Goal: Task Accomplishment & Management: Use online tool/utility

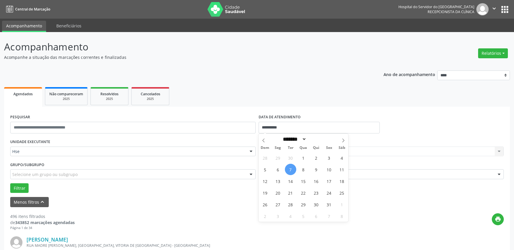
select select "*"
click at [291, 171] on span "7" at bounding box center [290, 169] width 11 height 11
type input "**********"
click at [291, 171] on span "7" at bounding box center [290, 169] width 11 height 11
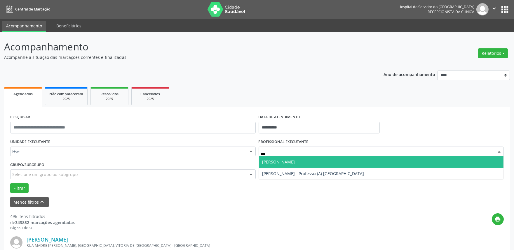
type input "****"
click at [295, 161] on span "[PERSON_NAME]" at bounding box center [278, 162] width 33 height 6
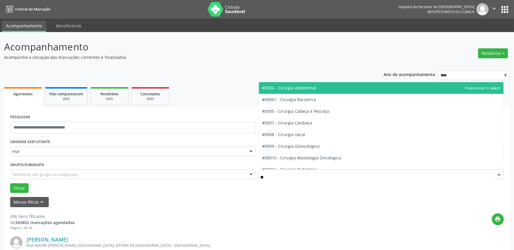
type input "***"
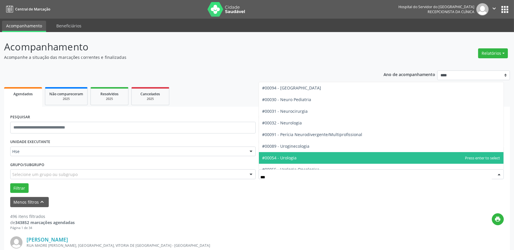
click at [289, 156] on span "#00054 - Urologia" at bounding box center [279, 158] width 34 height 6
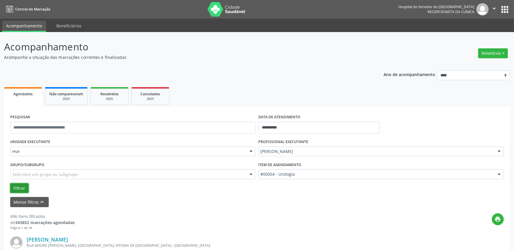
click at [22, 187] on button "Filtrar" at bounding box center [19, 189] width 18 height 10
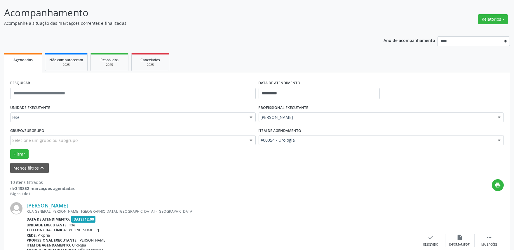
scroll to position [130, 0]
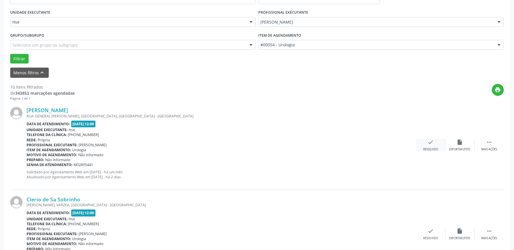
click at [429, 146] on div "check Resolvido" at bounding box center [430, 145] width 29 height 13
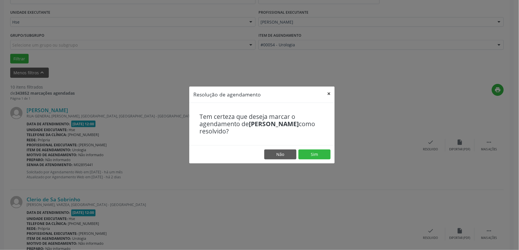
click at [330, 94] on button "×" at bounding box center [329, 94] width 12 height 14
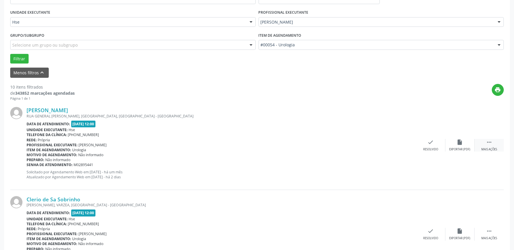
click at [487, 146] on div " Mais ações" at bounding box center [489, 145] width 29 height 13
click at [463, 145] on icon "alarm_off" at bounding box center [460, 142] width 6 height 6
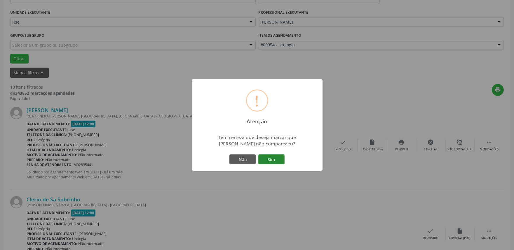
click at [272, 162] on button "Sim" at bounding box center [271, 160] width 26 height 10
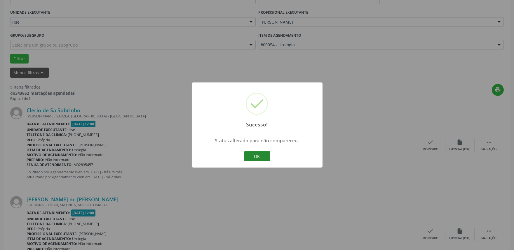
click at [261, 154] on button "OK" at bounding box center [257, 156] width 26 height 10
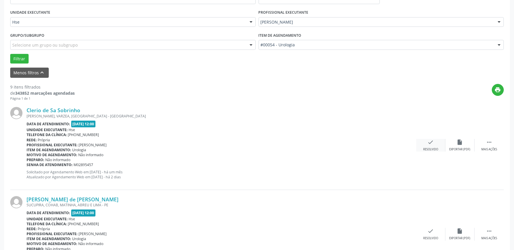
click at [426, 145] on div "check Resolvido" at bounding box center [430, 145] width 29 height 13
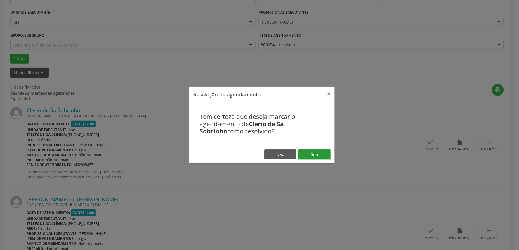
click at [317, 155] on button "Sim" at bounding box center [314, 155] width 32 height 10
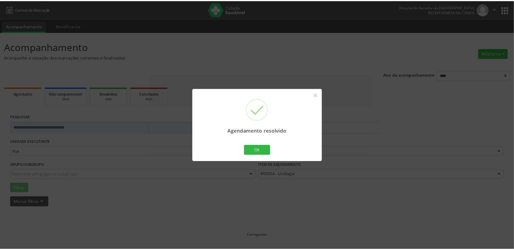
scroll to position [0, 0]
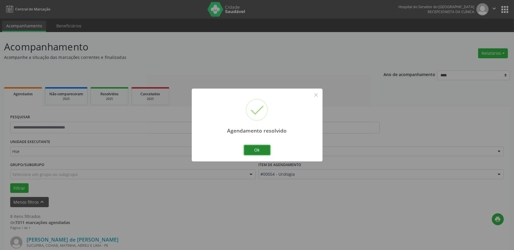
click at [261, 151] on button "Ok" at bounding box center [257, 150] width 26 height 10
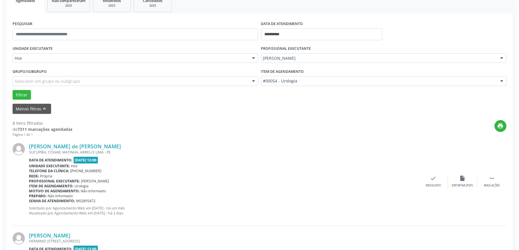
scroll to position [97, 0]
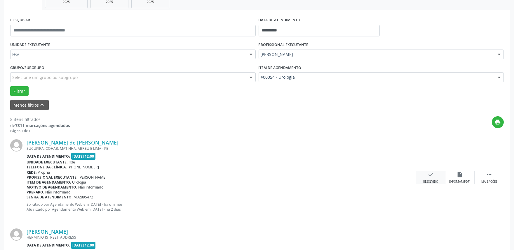
click at [432, 179] on div "check Resolvido" at bounding box center [430, 178] width 29 height 13
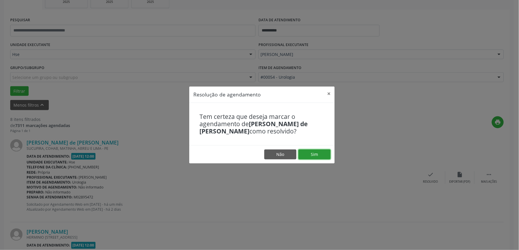
click at [319, 154] on button "Sim" at bounding box center [314, 155] width 32 height 10
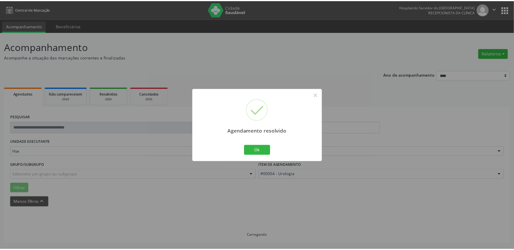
scroll to position [0, 0]
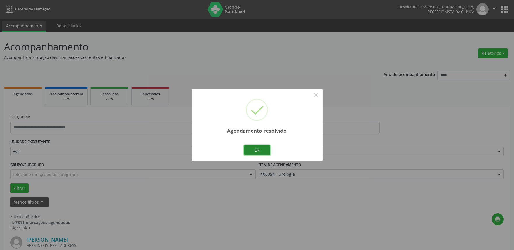
click at [253, 152] on button "Ok" at bounding box center [257, 150] width 26 height 10
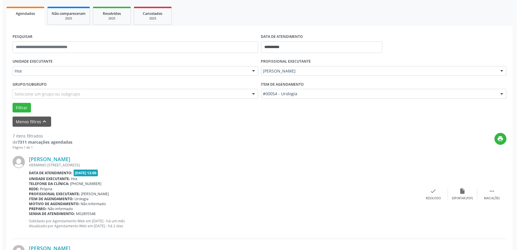
scroll to position [130, 0]
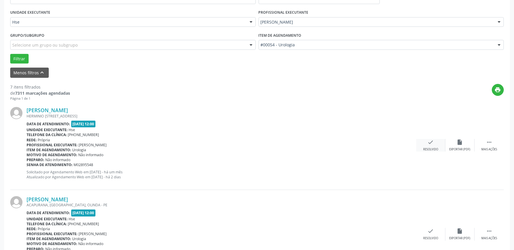
click at [432, 147] on div "check Resolvido" at bounding box center [430, 145] width 29 height 13
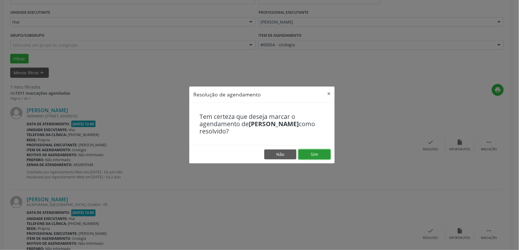
click at [308, 151] on button "Sim" at bounding box center [314, 155] width 32 height 10
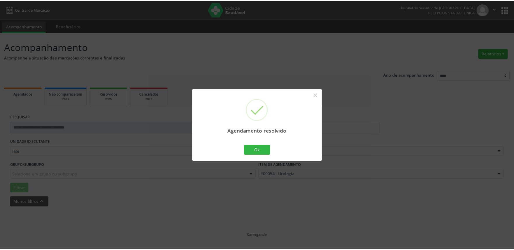
scroll to position [0, 0]
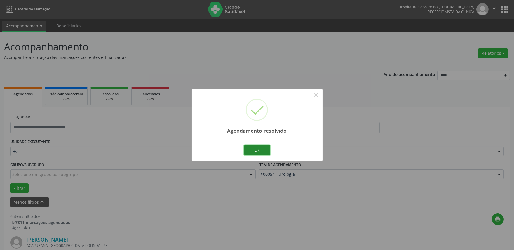
click at [261, 150] on button "Ok" at bounding box center [257, 150] width 26 height 10
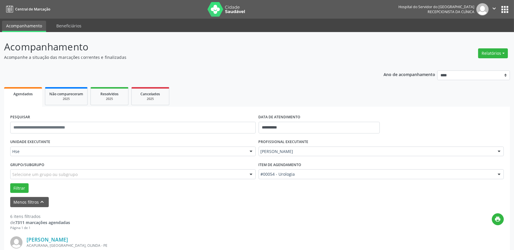
scroll to position [97, 0]
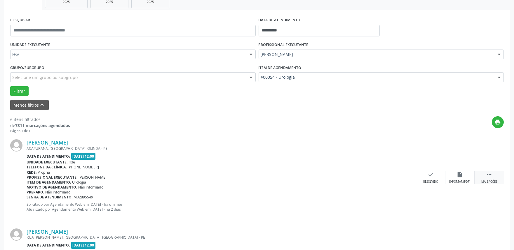
click at [489, 177] on icon "" at bounding box center [489, 175] width 6 height 6
click at [456, 174] on div "alarm_off Não compareceu" at bounding box center [459, 178] width 29 height 13
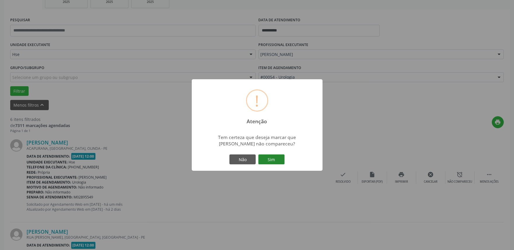
click at [275, 156] on button "Sim" at bounding box center [271, 160] width 26 height 10
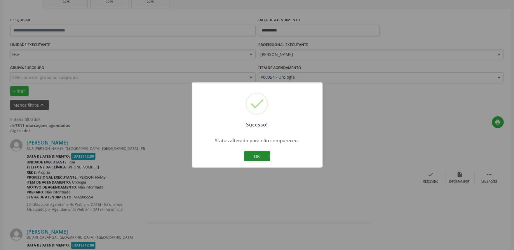
click at [260, 160] on button "OK" at bounding box center [257, 156] width 26 height 10
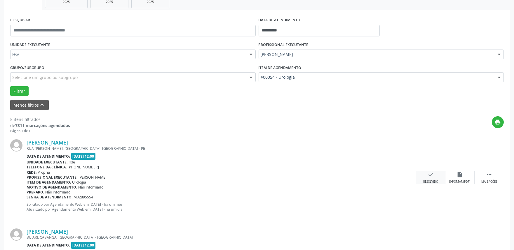
click at [430, 176] on icon "check" at bounding box center [431, 175] width 6 height 6
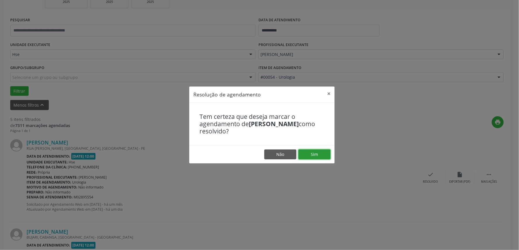
click at [318, 156] on button "Sim" at bounding box center [314, 155] width 32 height 10
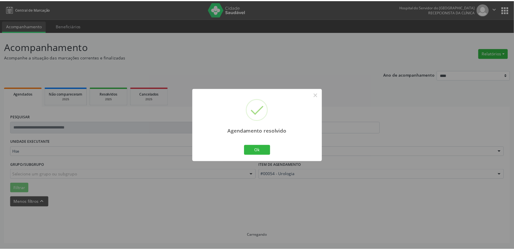
scroll to position [0, 0]
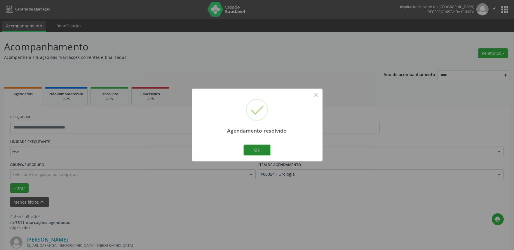
click at [257, 149] on button "Ok" at bounding box center [257, 150] width 26 height 10
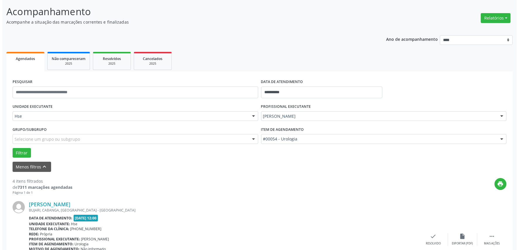
scroll to position [65, 0]
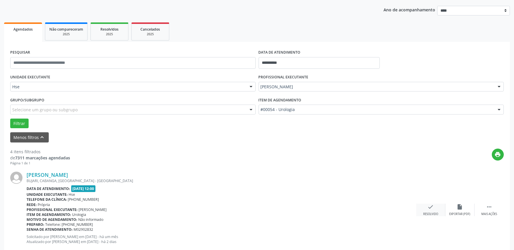
click at [435, 208] on div "check Resolvido" at bounding box center [430, 210] width 29 height 13
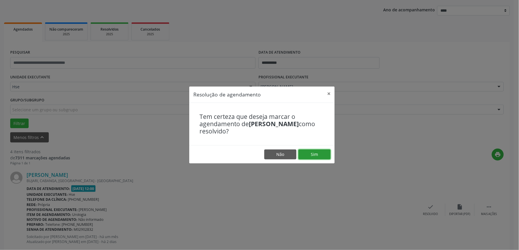
click at [328, 155] on button "Sim" at bounding box center [314, 155] width 32 height 10
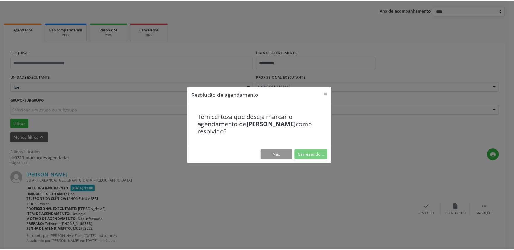
scroll to position [0, 0]
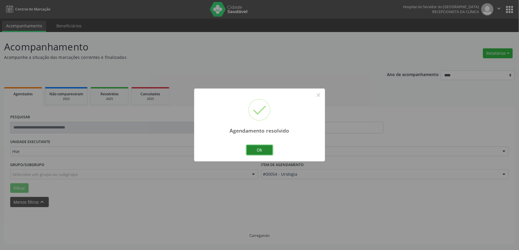
click at [261, 154] on button "Ok" at bounding box center [259, 150] width 26 height 10
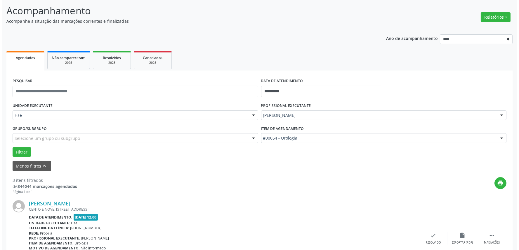
scroll to position [69, 0]
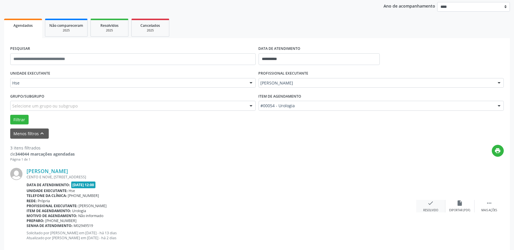
click at [435, 203] on div "check Resolvido" at bounding box center [430, 206] width 29 height 13
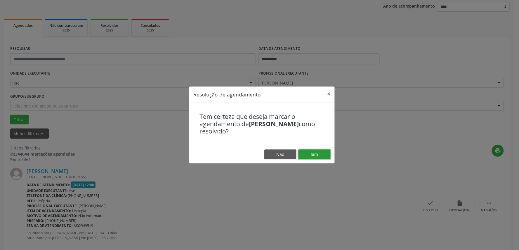
click at [306, 155] on button "Sim" at bounding box center [314, 155] width 32 height 10
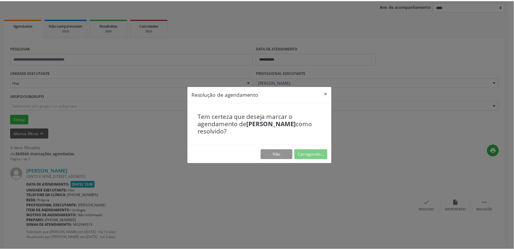
scroll to position [0, 0]
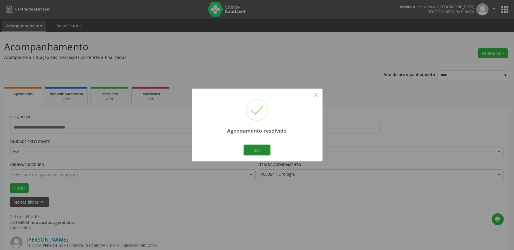
click at [253, 150] on button "Ok" at bounding box center [257, 150] width 26 height 10
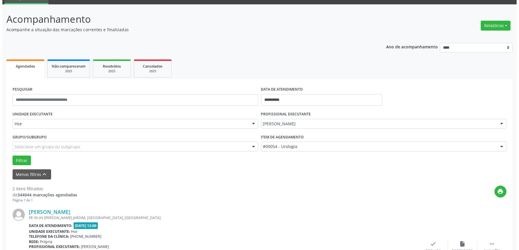
scroll to position [97, 0]
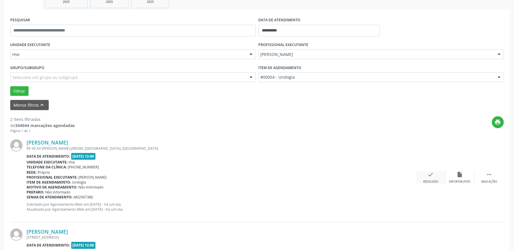
click at [431, 178] on div "check Resolvido" at bounding box center [430, 178] width 29 height 13
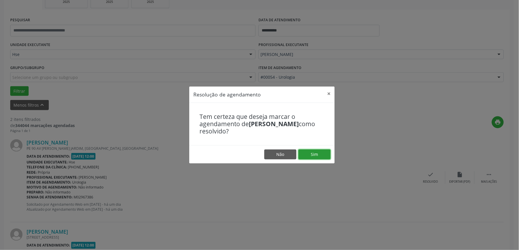
click at [318, 153] on button "Sim" at bounding box center [314, 155] width 32 height 10
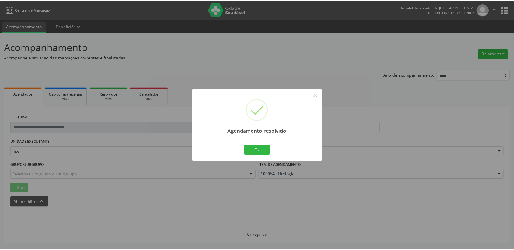
scroll to position [0, 0]
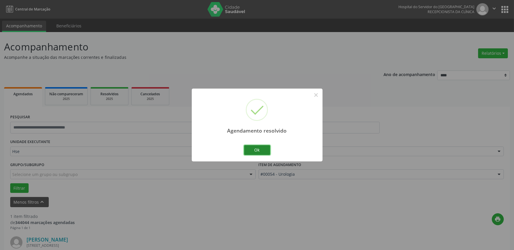
click at [249, 151] on button "Ok" at bounding box center [257, 150] width 26 height 10
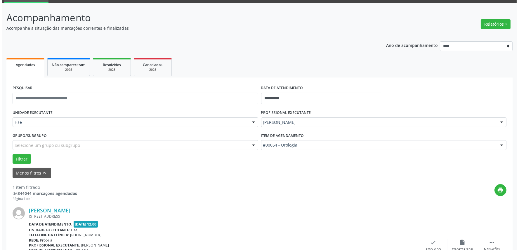
scroll to position [79, 0]
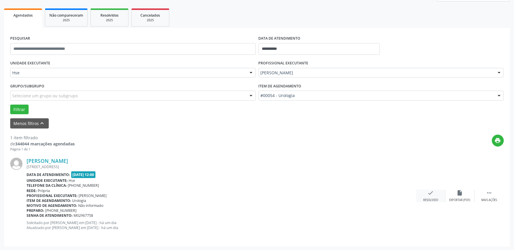
click at [437, 198] on div "Resolvido" at bounding box center [430, 200] width 15 height 4
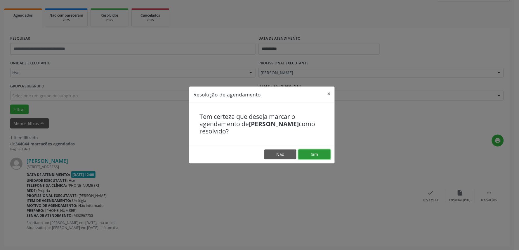
click at [310, 153] on button "Sim" at bounding box center [314, 155] width 32 height 10
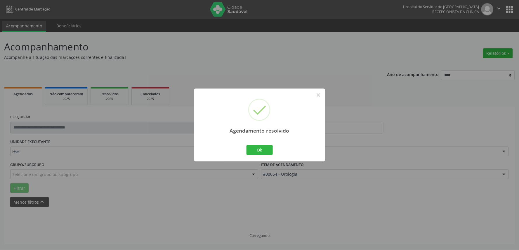
scroll to position [0, 0]
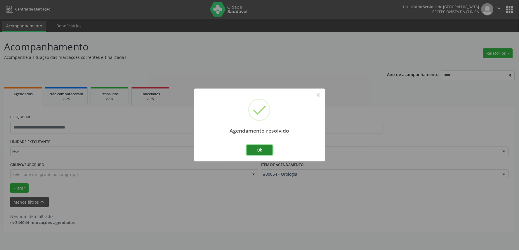
click at [261, 152] on button "Ok" at bounding box center [259, 150] width 26 height 10
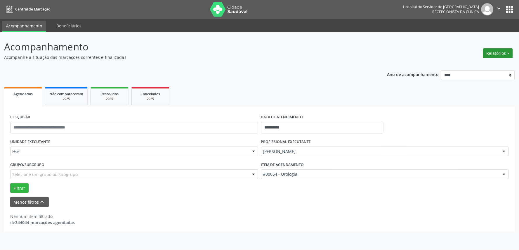
click at [490, 53] on button "Relatórios" at bounding box center [498, 53] width 30 height 10
click at [490, 64] on link "Agendamentos" at bounding box center [481, 66] width 63 height 8
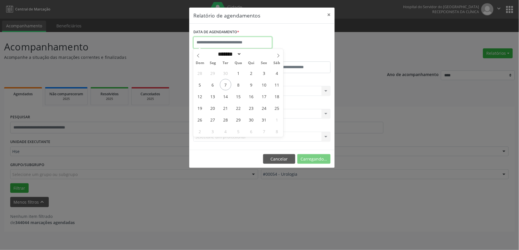
click at [248, 45] on input "text" at bounding box center [232, 43] width 79 height 12
click at [215, 86] on span "6" at bounding box center [212, 84] width 11 height 11
type input "**********"
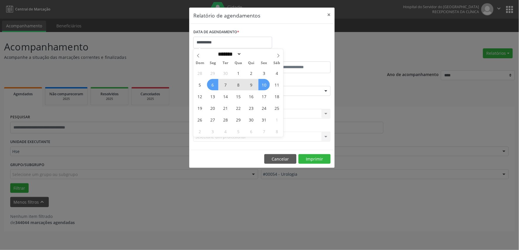
click at [267, 88] on span "10" at bounding box center [263, 84] width 11 height 11
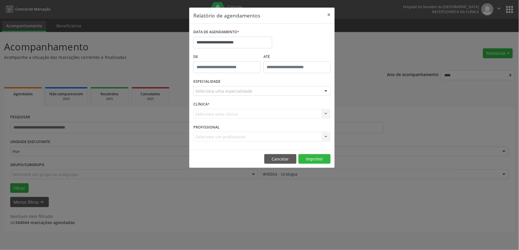
click at [267, 89] on div "Seleciona uma especialidade" at bounding box center [261, 91] width 137 height 10
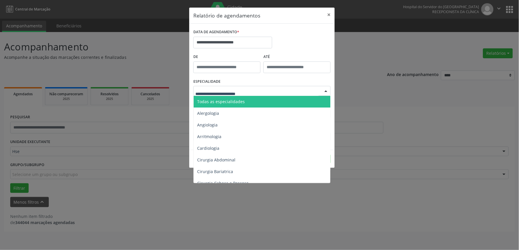
click at [261, 96] on span "Todas as especialidades" at bounding box center [262, 102] width 137 height 12
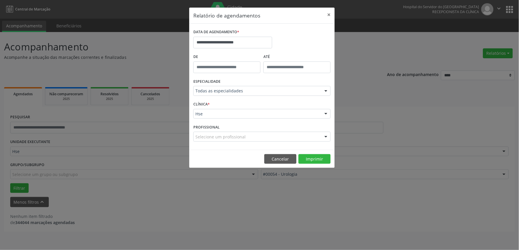
click at [247, 142] on div "PROFISSIONAL Selecione um profissional Todos os profissionais Herica [PERSON_NA…" at bounding box center [262, 134] width 140 height 23
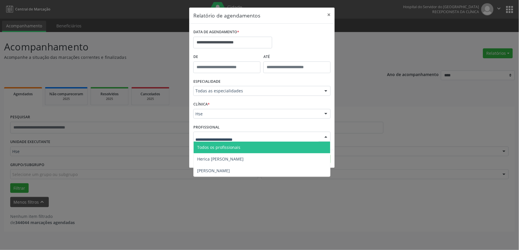
click at [245, 139] on div at bounding box center [261, 137] width 137 height 10
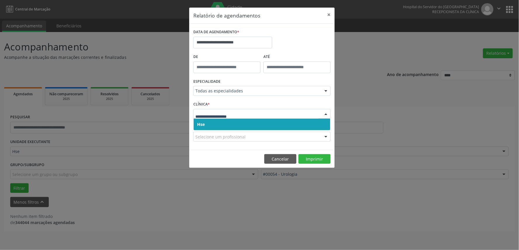
click at [236, 118] on input "text" at bounding box center [256, 117] width 123 height 12
click at [235, 124] on span "Hse" at bounding box center [262, 125] width 137 height 12
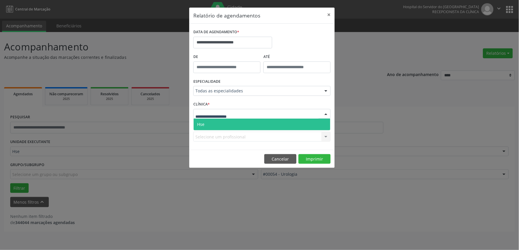
click at [234, 126] on span "Hse" at bounding box center [262, 125] width 137 height 12
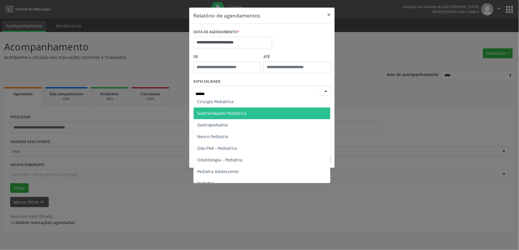
type input "*******"
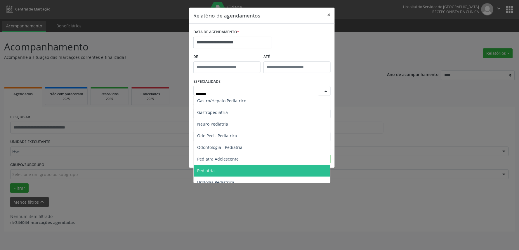
scroll to position [18, 0]
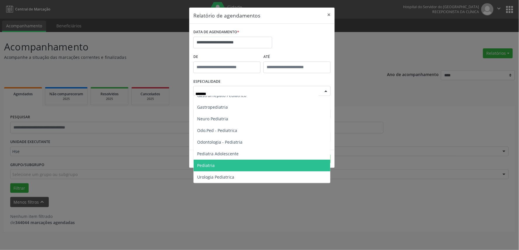
click at [217, 167] on span "Pediatria" at bounding box center [262, 166] width 137 height 12
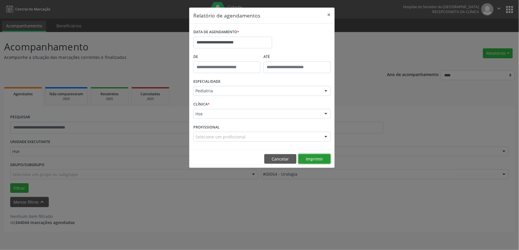
click at [317, 158] on button "Imprimir" at bounding box center [314, 159] width 32 height 10
